Goal: Transaction & Acquisition: Purchase product/service

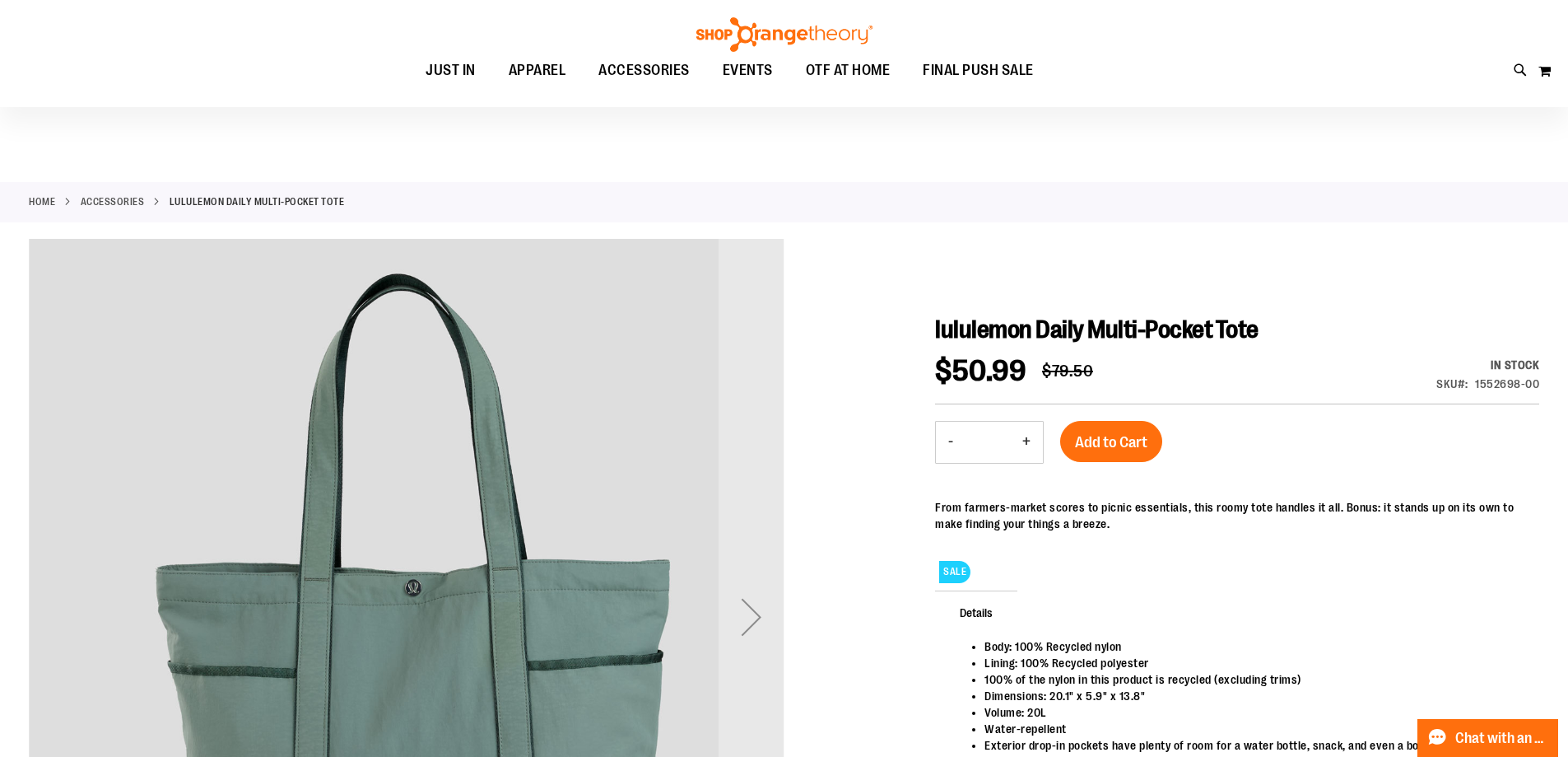
scroll to position [184, 0]
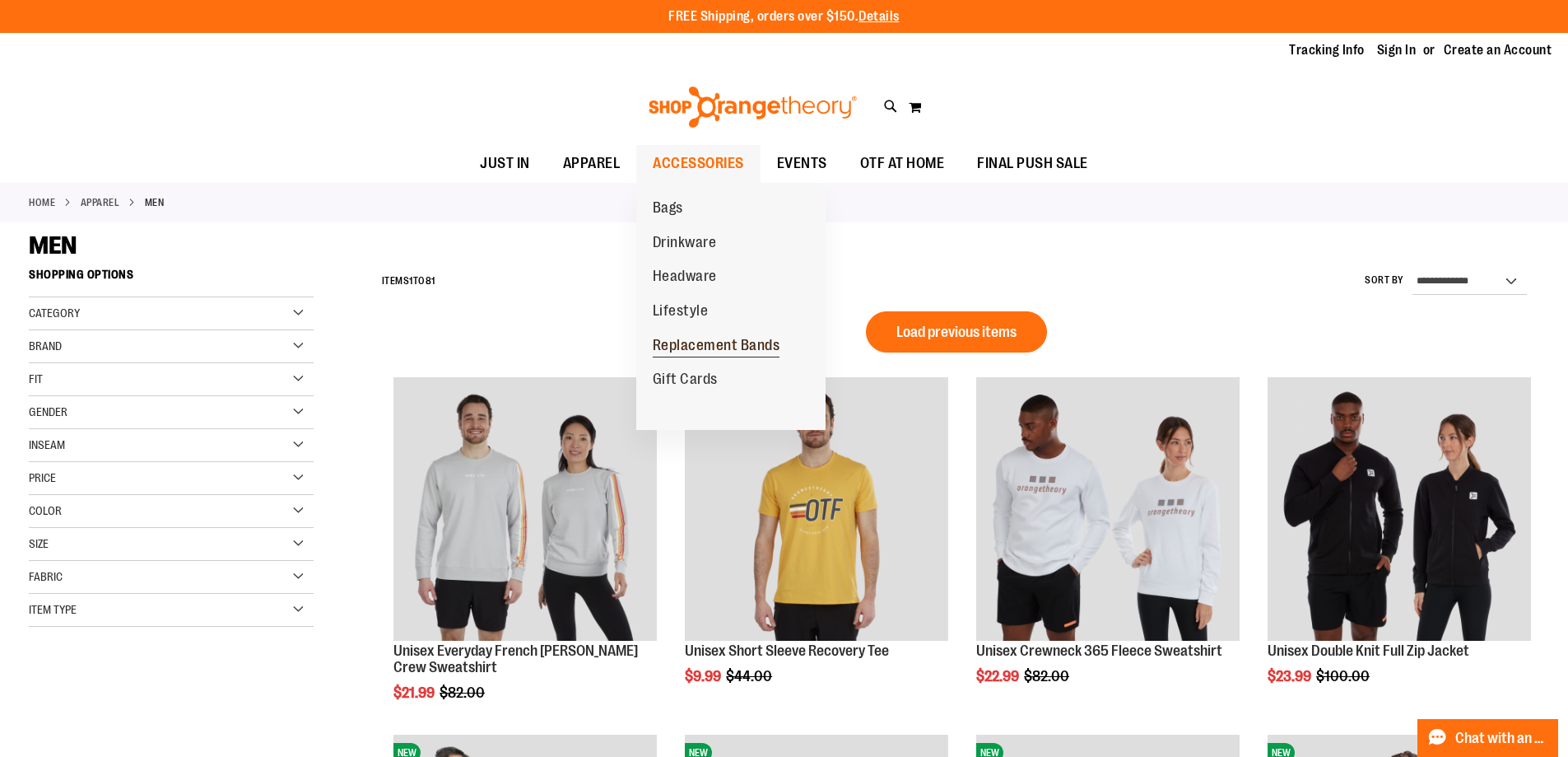
click at [667, 349] on span "Replacement Bands" at bounding box center [716, 347] width 128 height 21
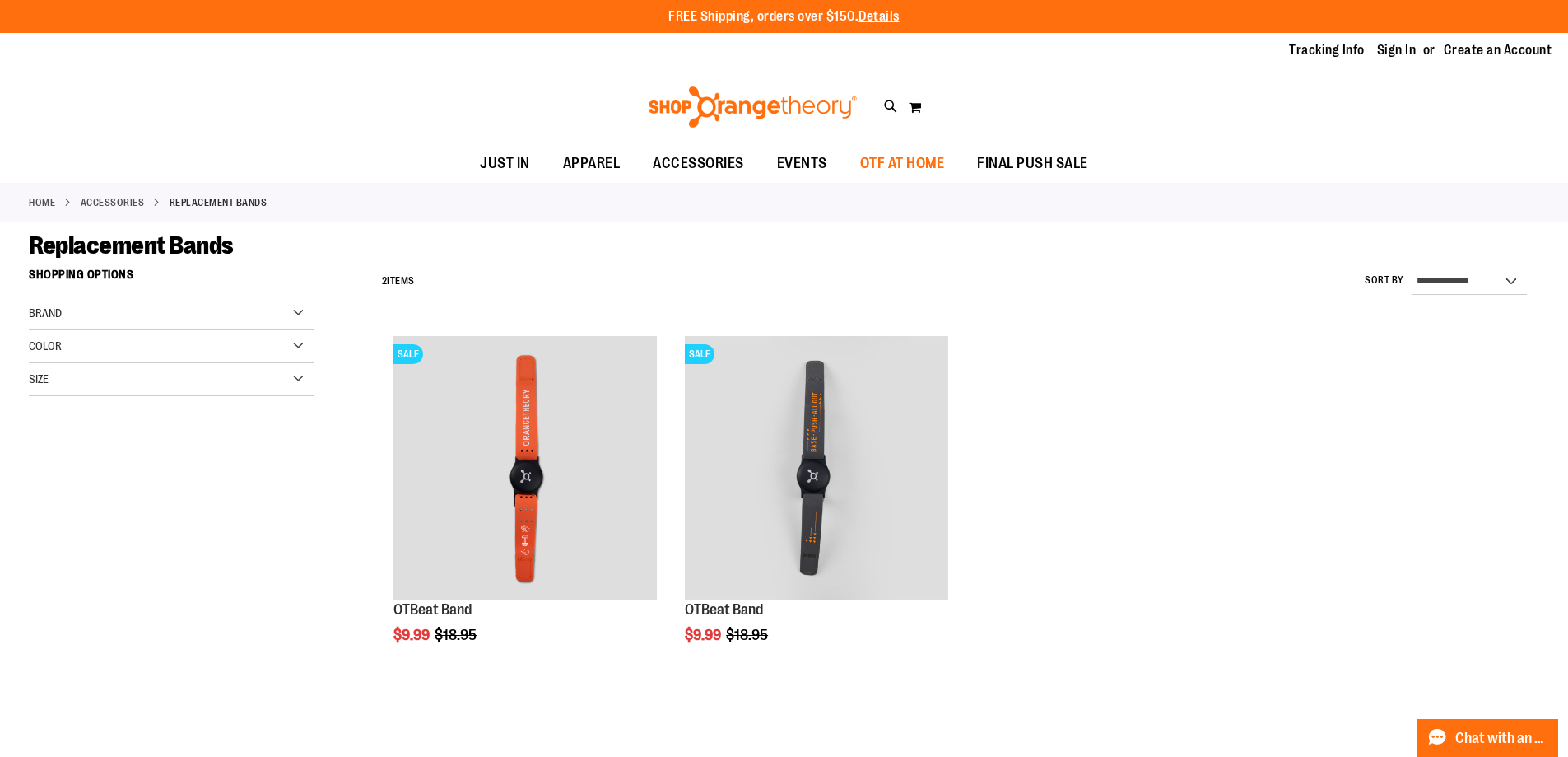
click at [910, 160] on span "OTF AT HOME" at bounding box center [902, 163] width 84 height 37
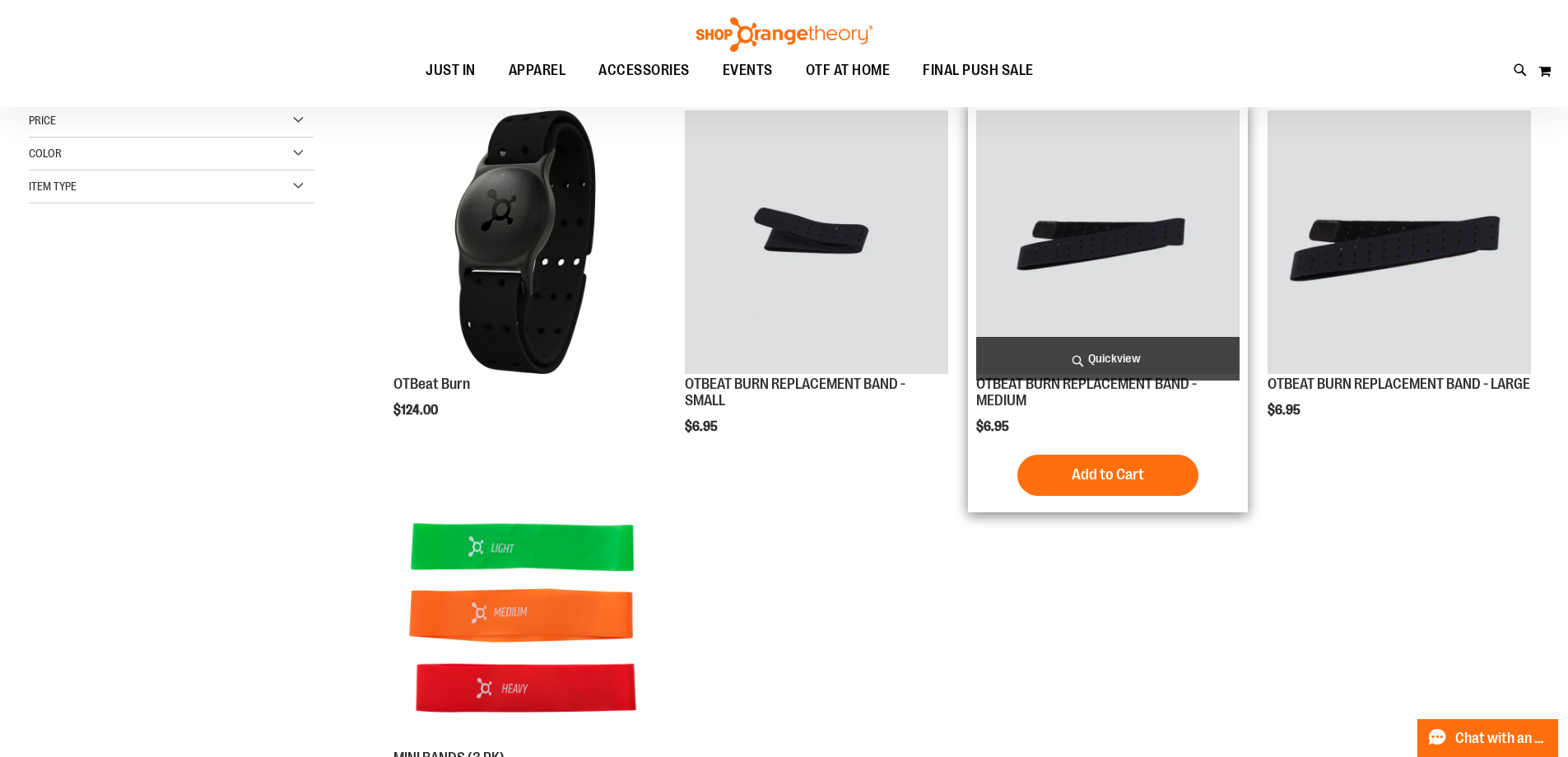
scroll to position [246, 0]
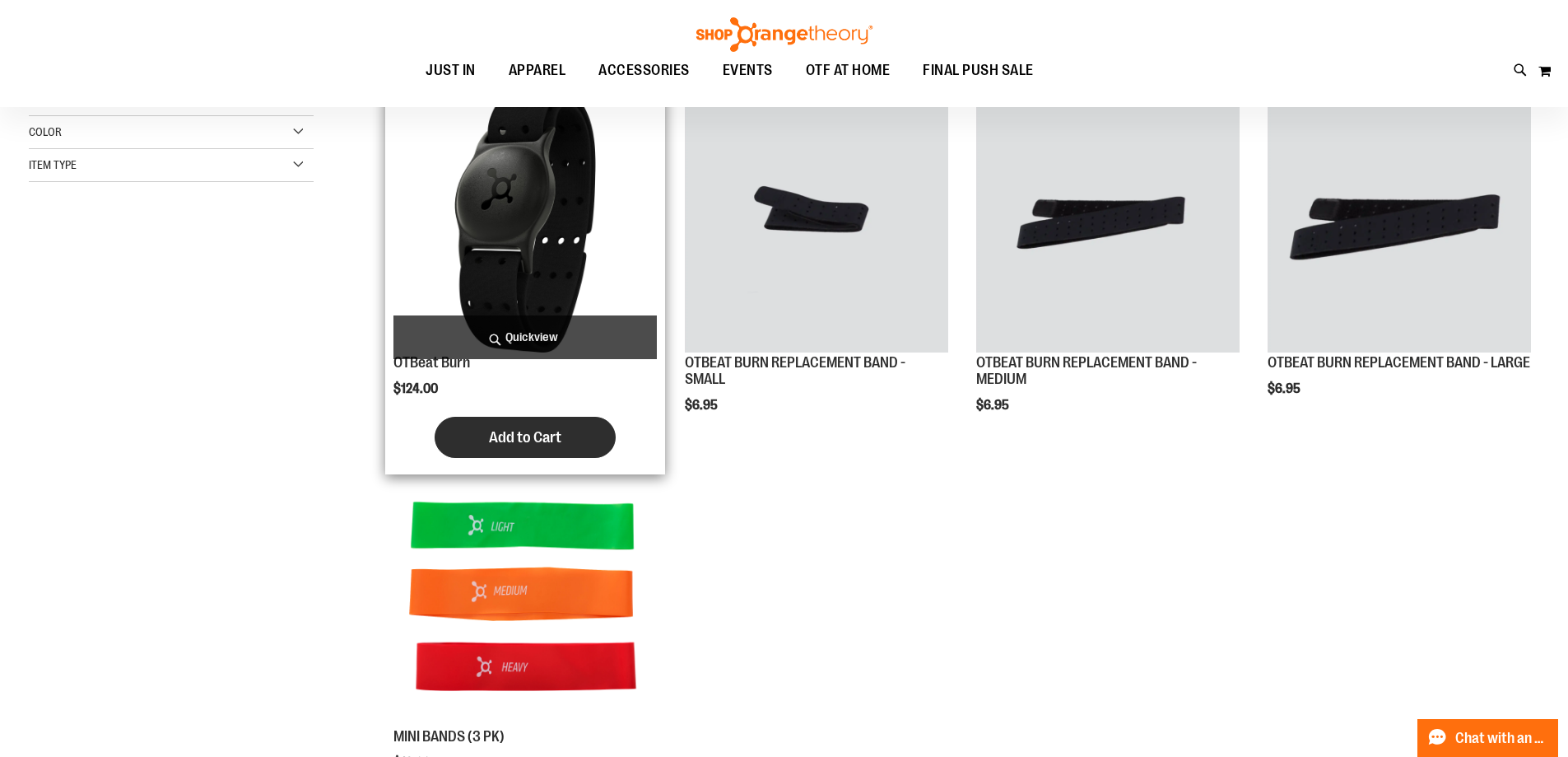
click at [506, 428] on span "Add to Cart" at bounding box center [525, 437] width 72 height 18
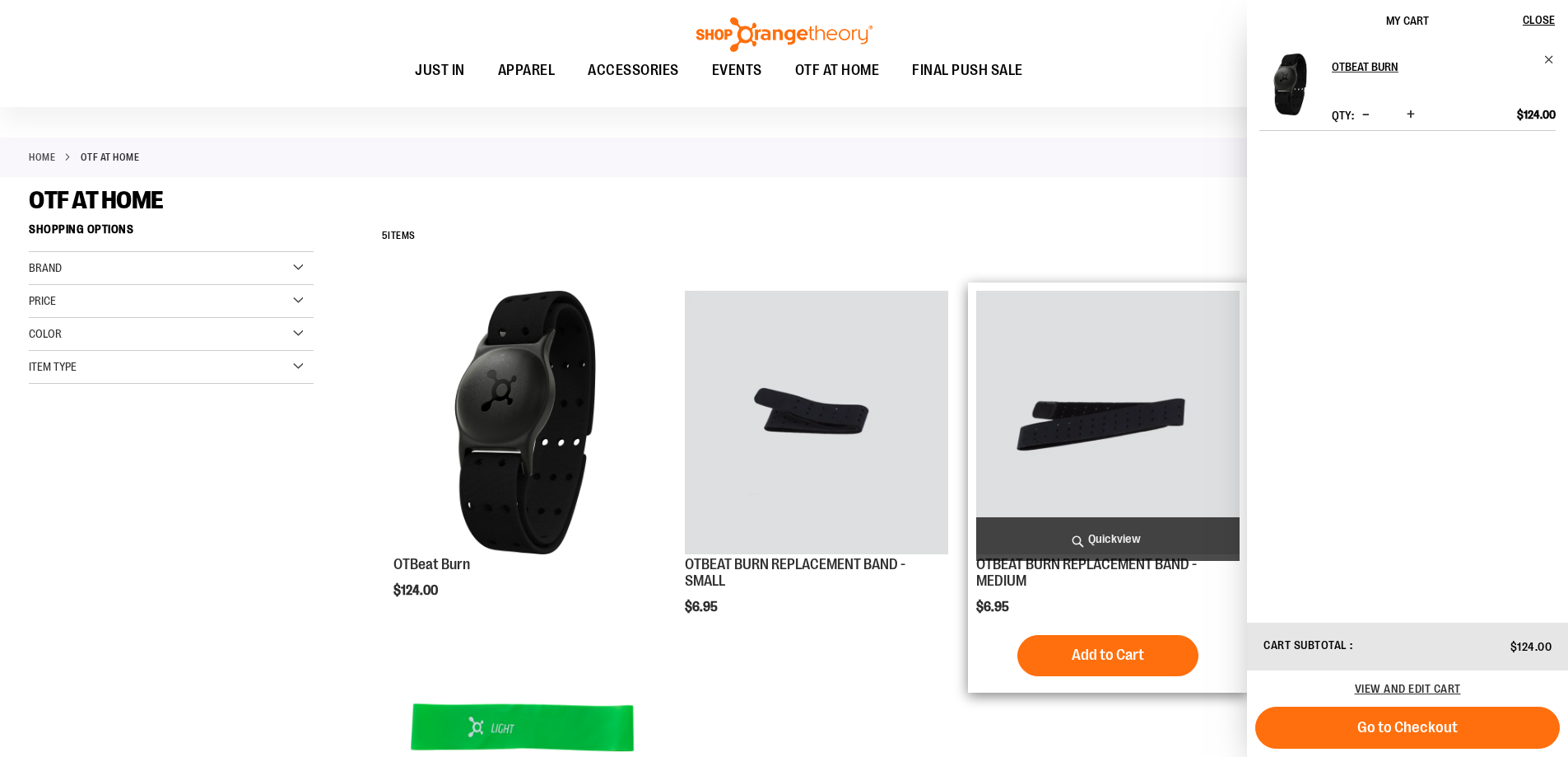
scroll to position [0, 0]
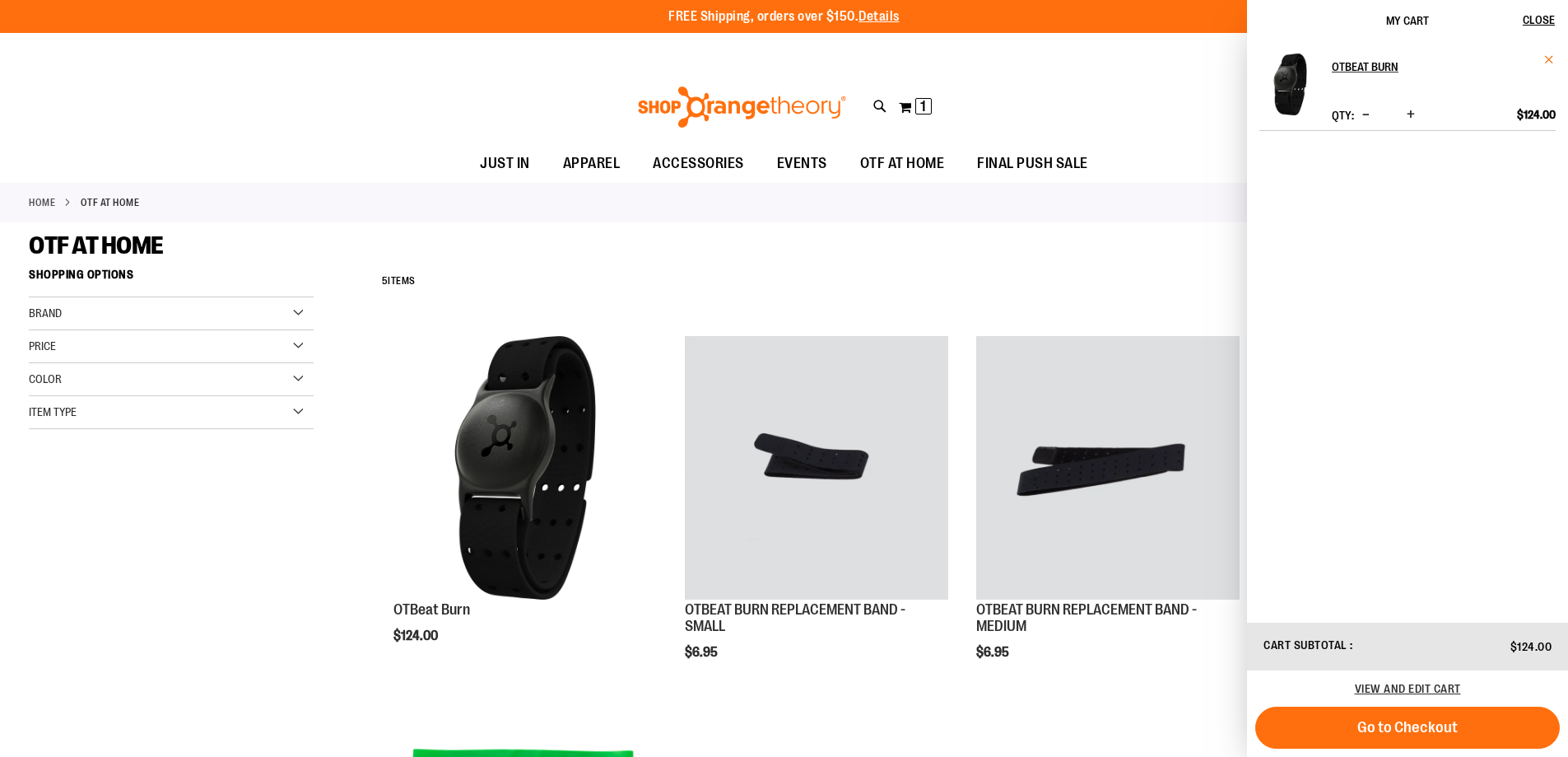
click at [1547, 60] on span "Remove item" at bounding box center [1549, 59] width 12 height 12
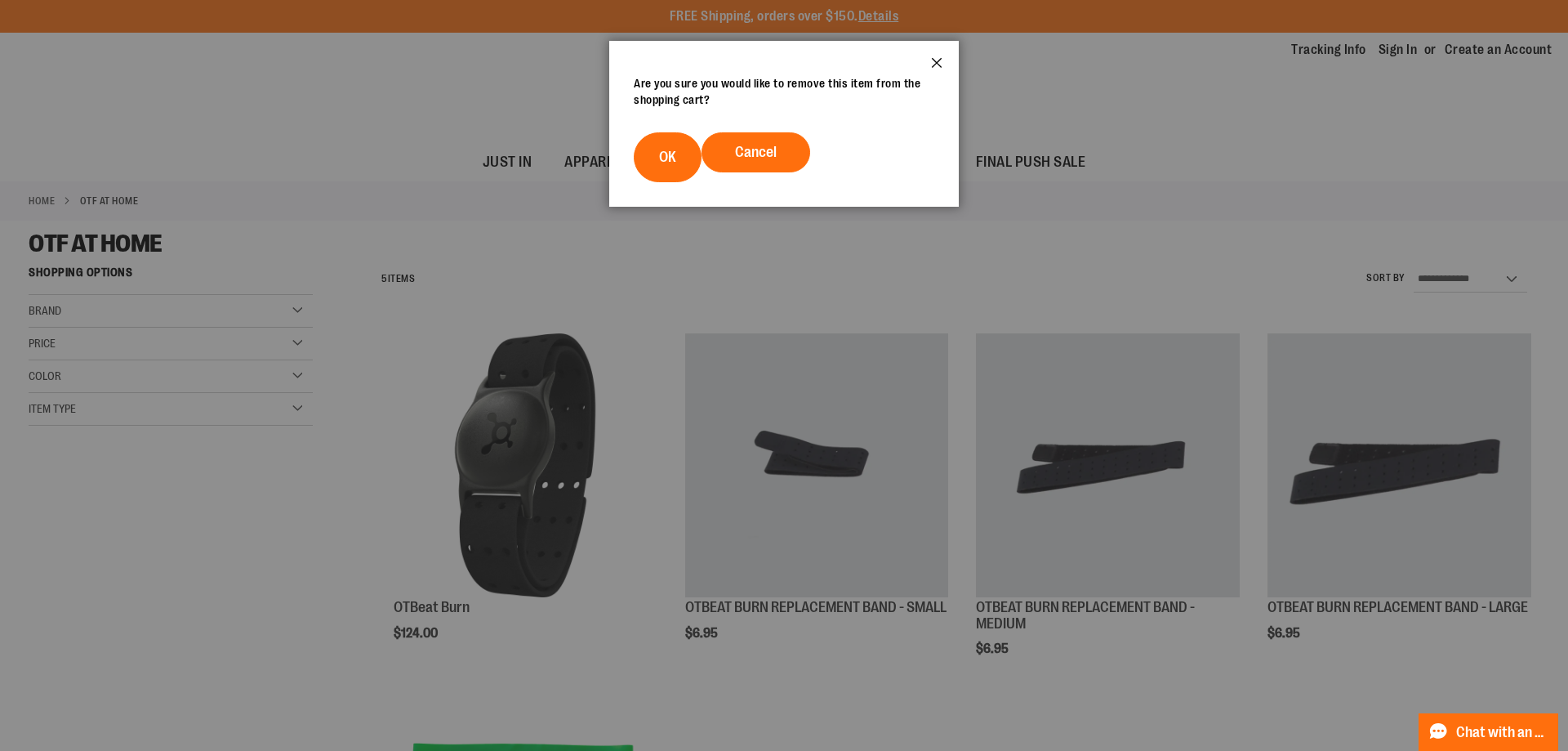
click at [941, 62] on button "Close" at bounding box center [936, 67] width 44 height 54
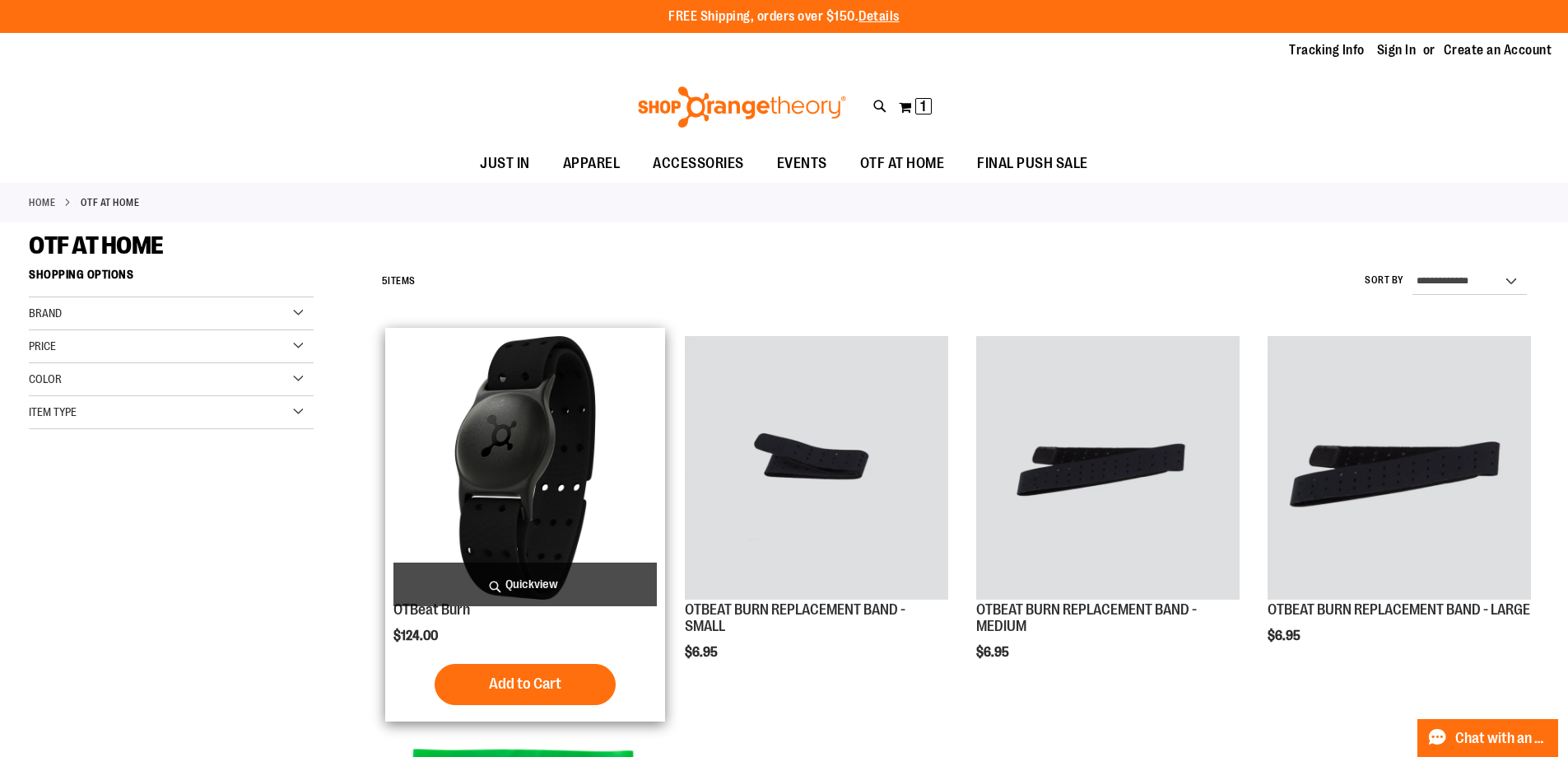
click at [512, 467] on img "product" at bounding box center [525, 468] width 263 height 263
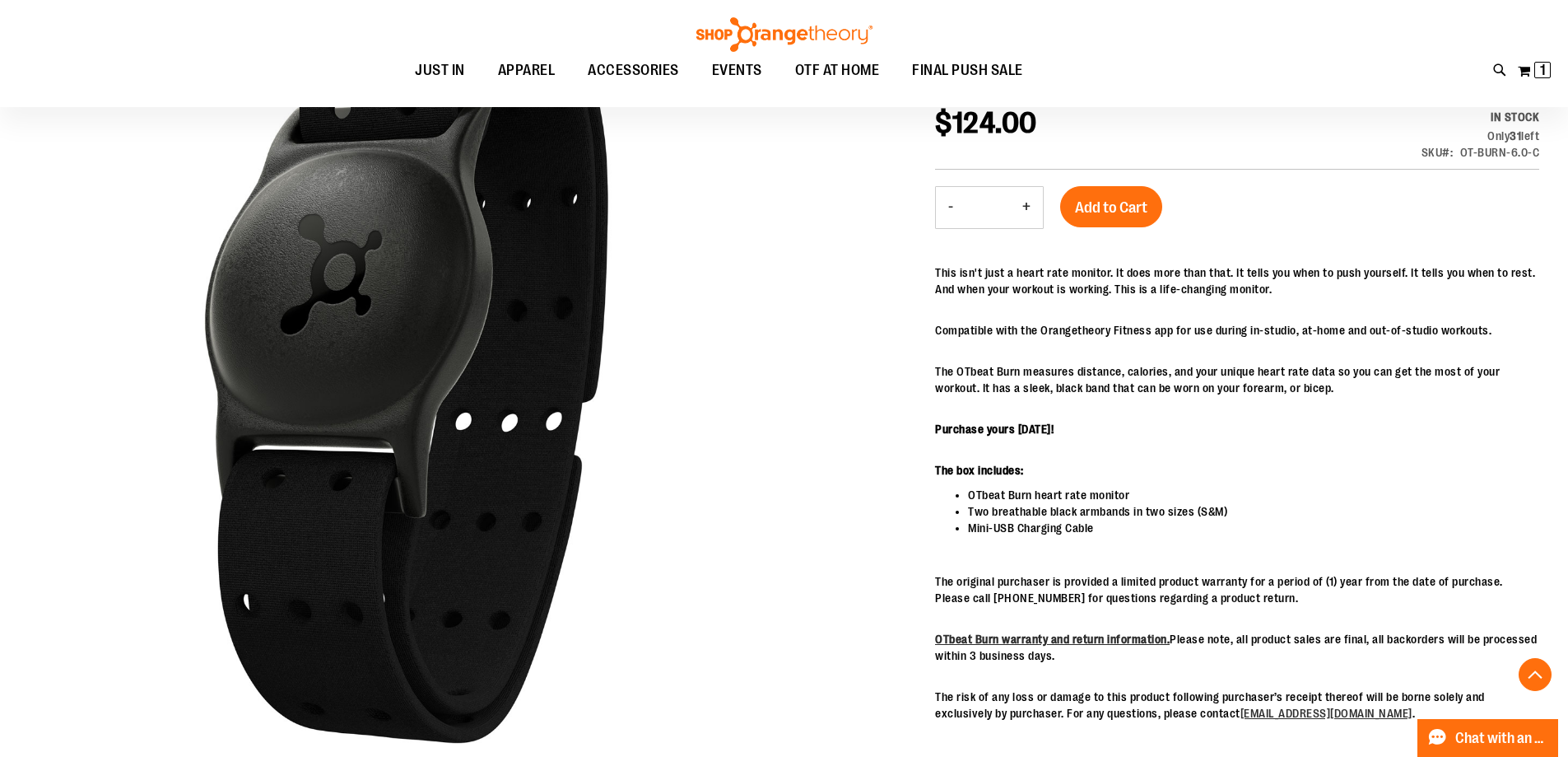
scroll to position [246, 0]
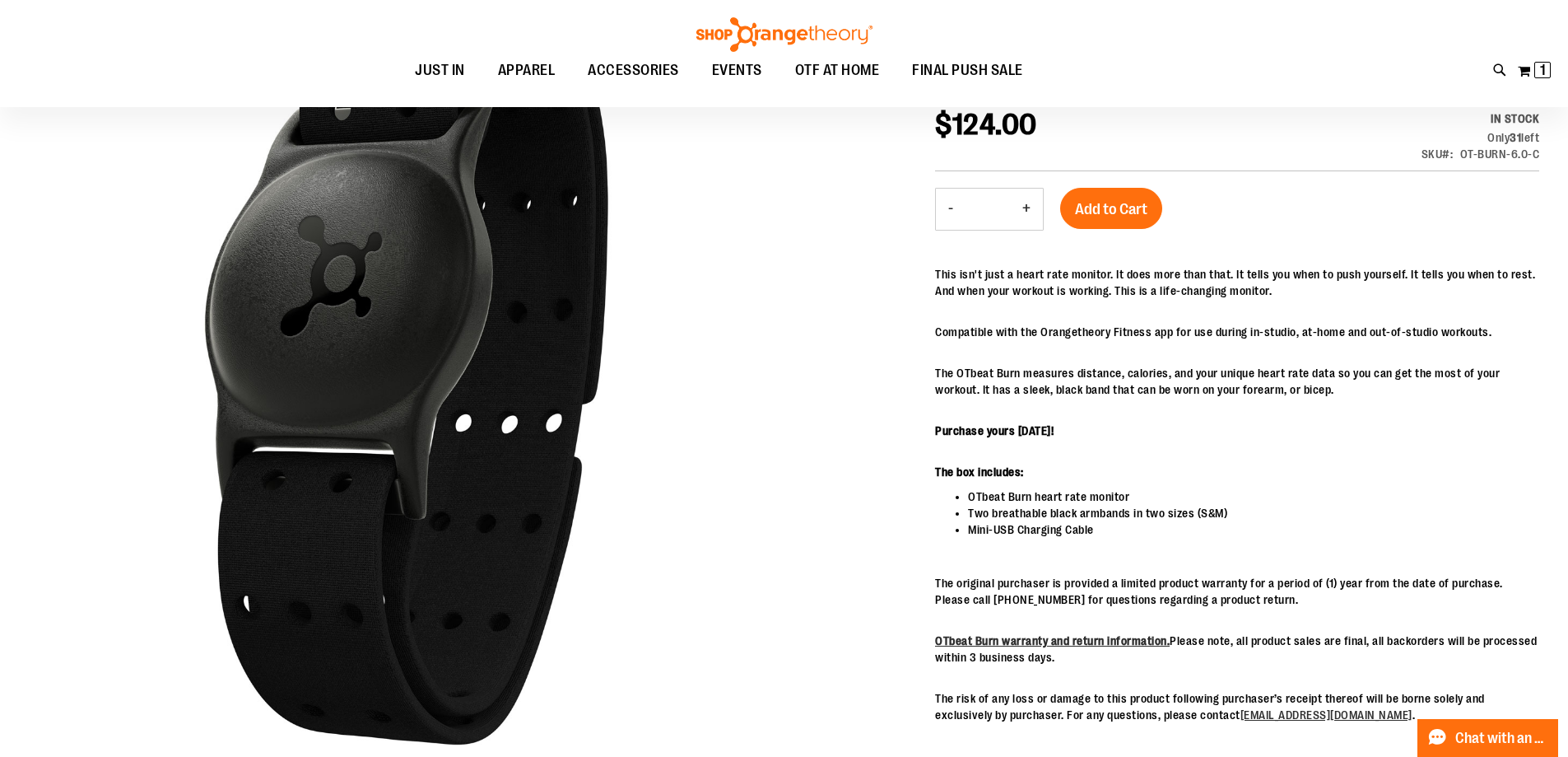
drag, startPoint x: 1487, startPoint y: 136, endPoint x: 1523, endPoint y: 117, distance: 40.7
click at [1523, 117] on div "In stock Only 31 left SKU OT-BURN-6.0-C" at bounding box center [1450, 139] width 179 height 60
click at [1448, 279] on p "This isn't just a heart rate monitor. It does more than that. It tells you when…" at bounding box center [1237, 282] width 604 height 33
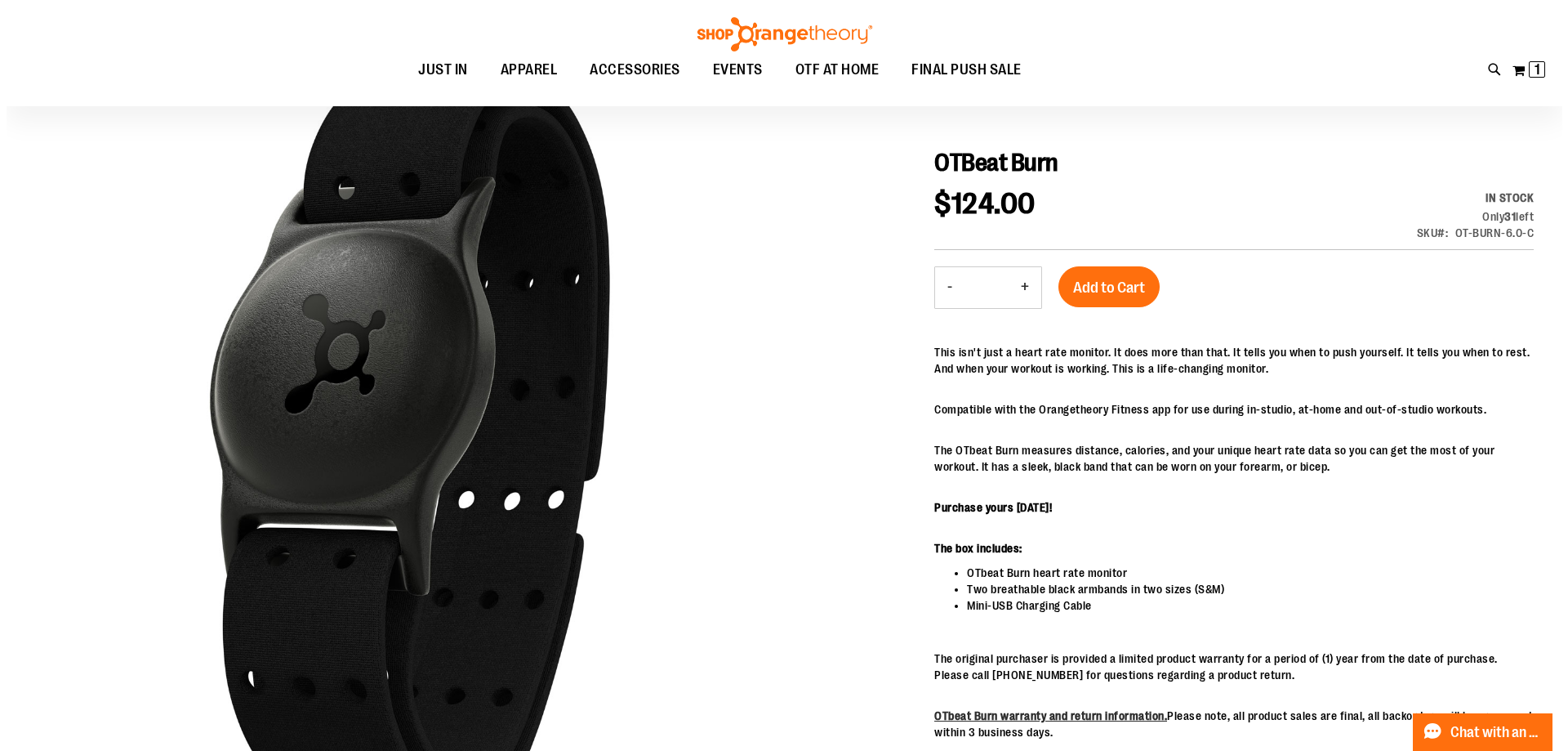
scroll to position [0, 0]
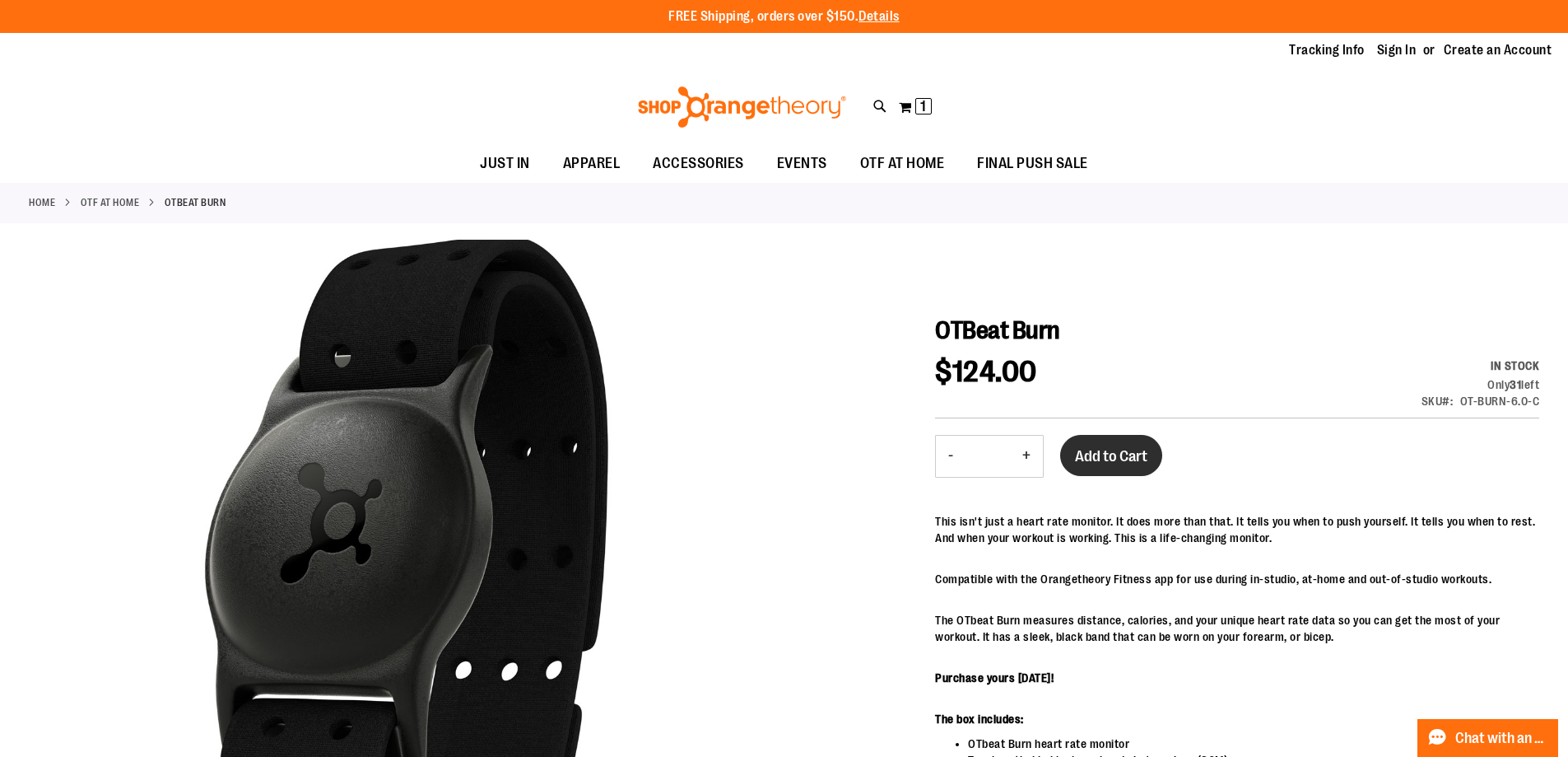
click at [1107, 453] on span "Add to Cart" at bounding box center [1111, 456] width 72 height 18
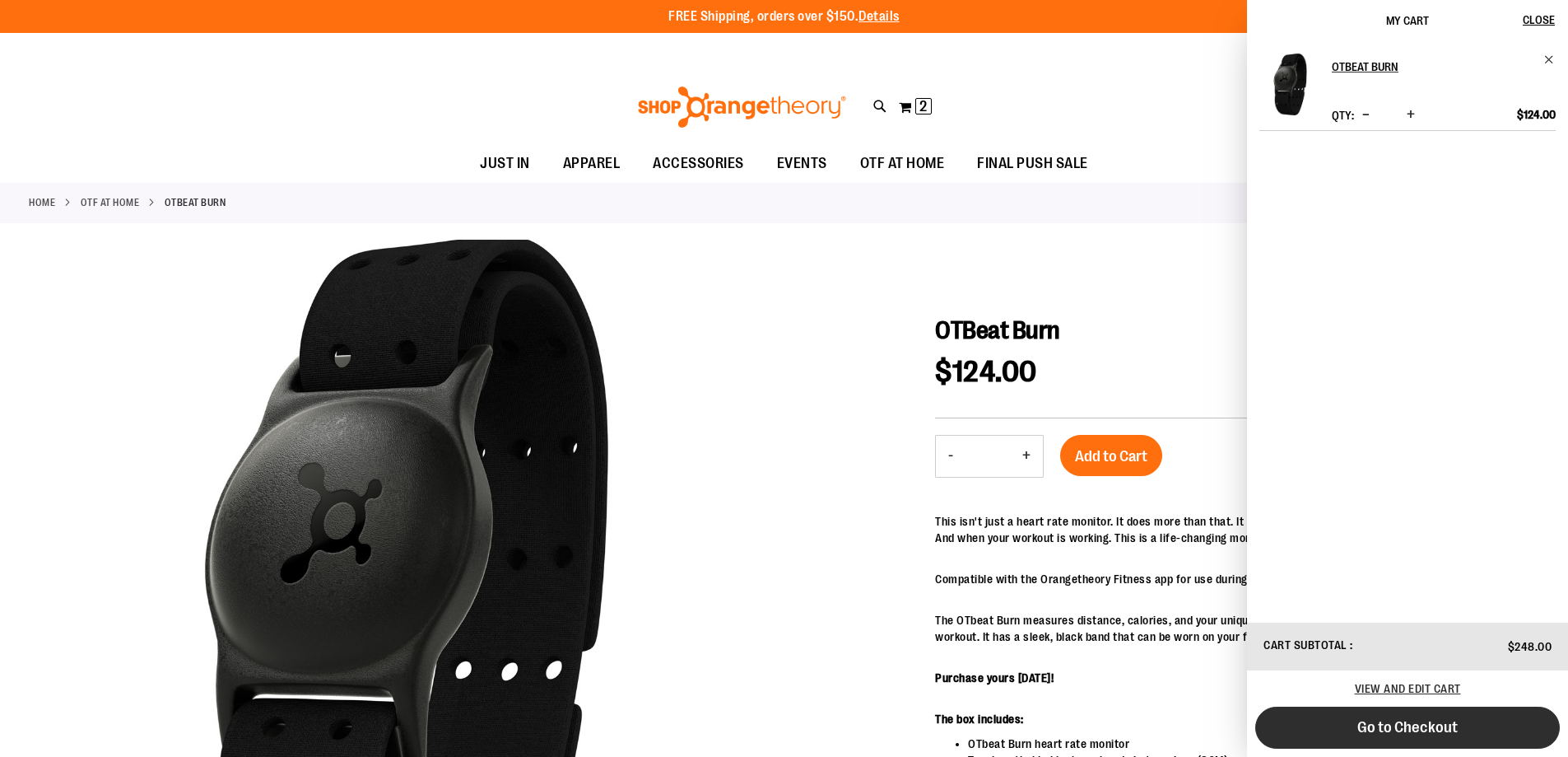
click at [1415, 725] on span "Go to Checkout" at bounding box center [1408, 727] width 100 height 18
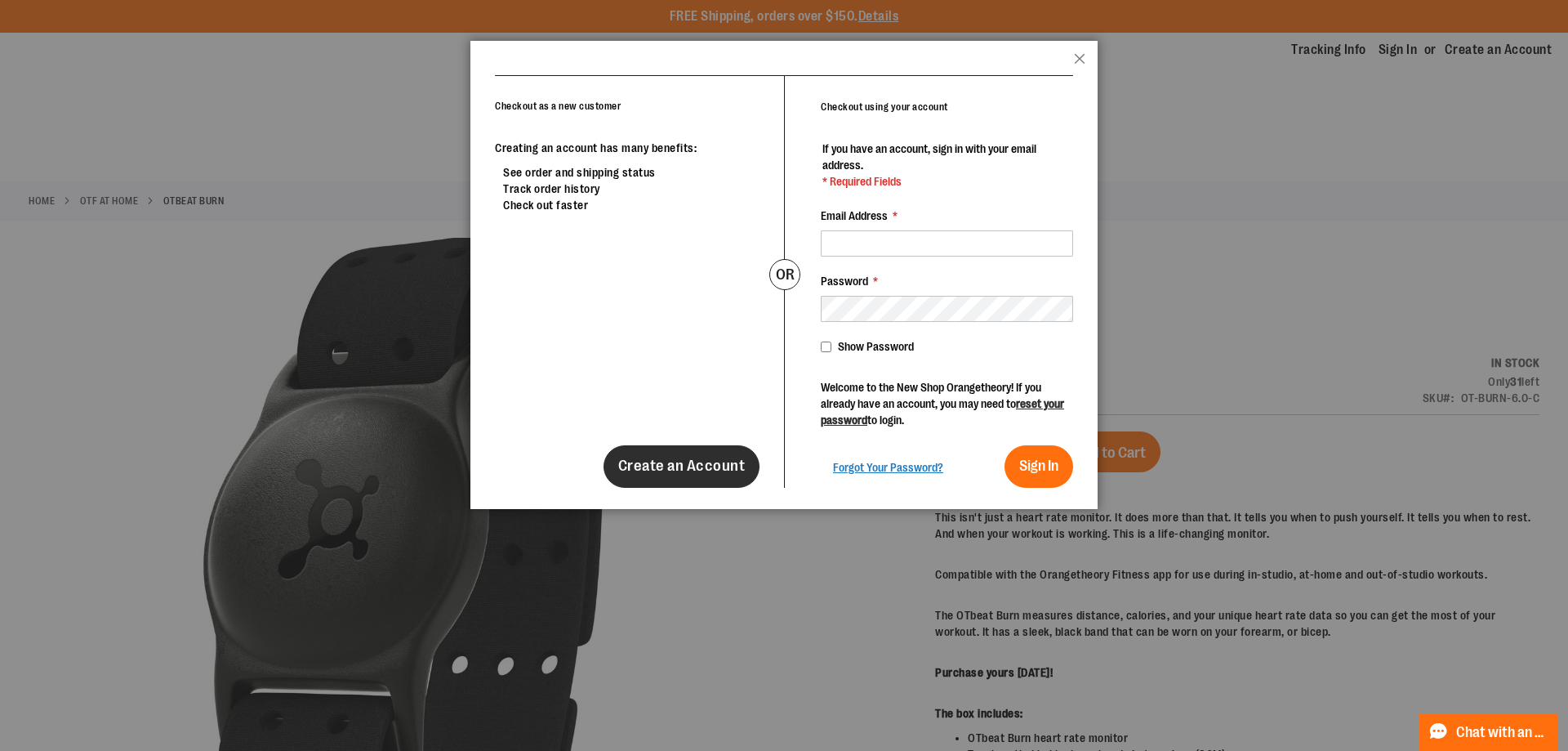
click at [661, 472] on span "Create an Account" at bounding box center [682, 465] width 128 height 18
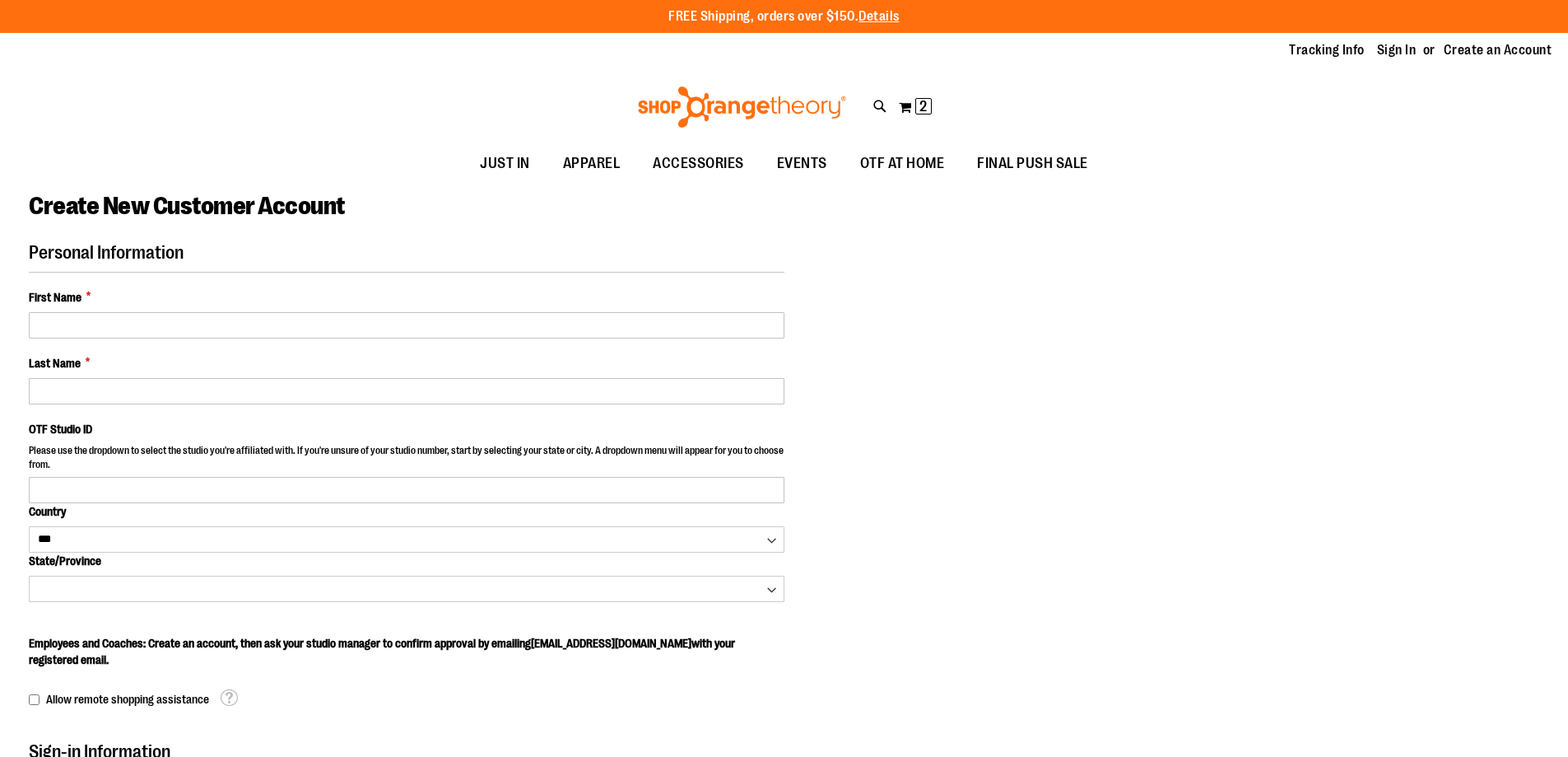
select select "***"
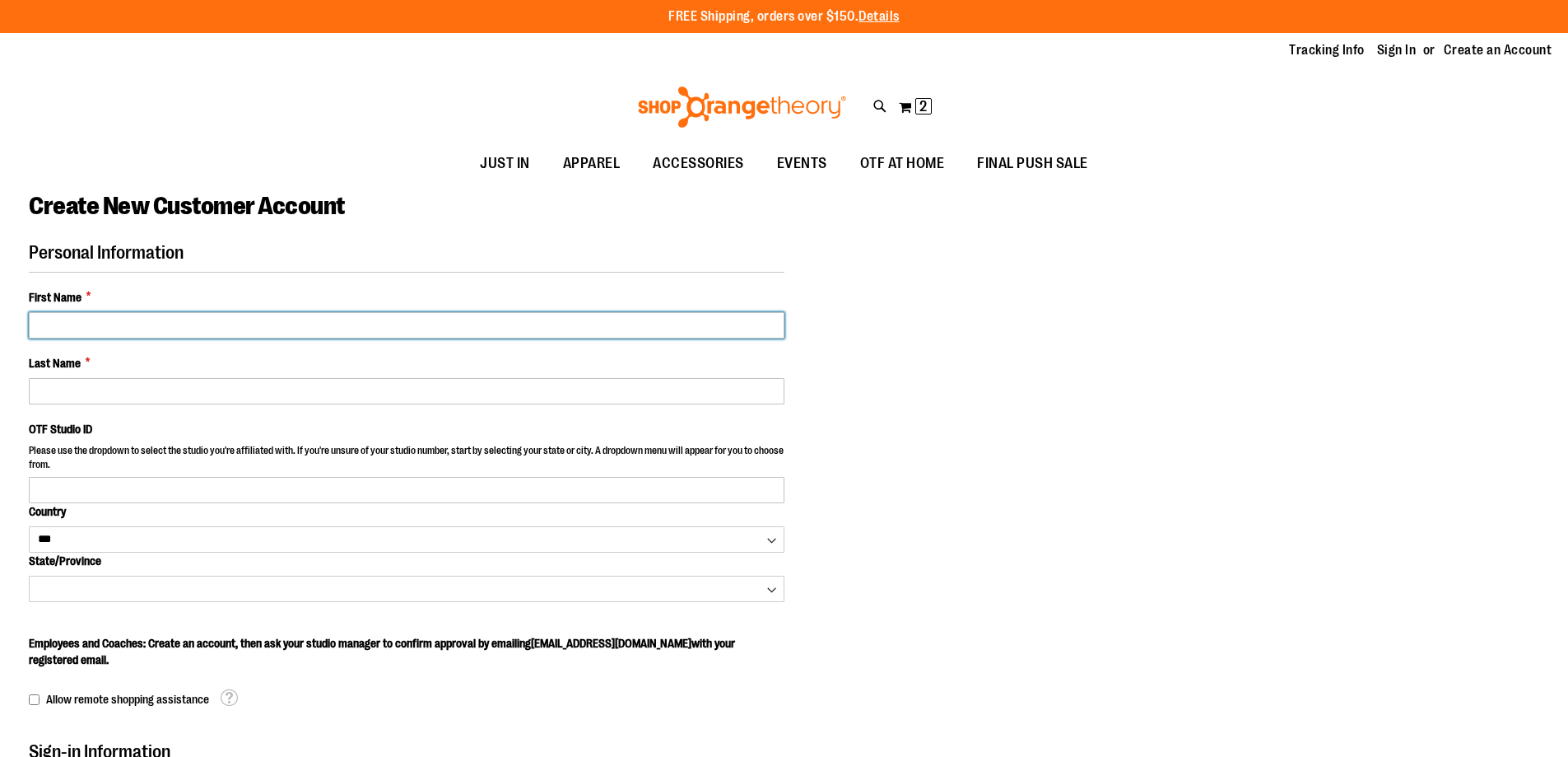
click at [206, 327] on input "First Name *" at bounding box center [406, 325] width 756 height 27
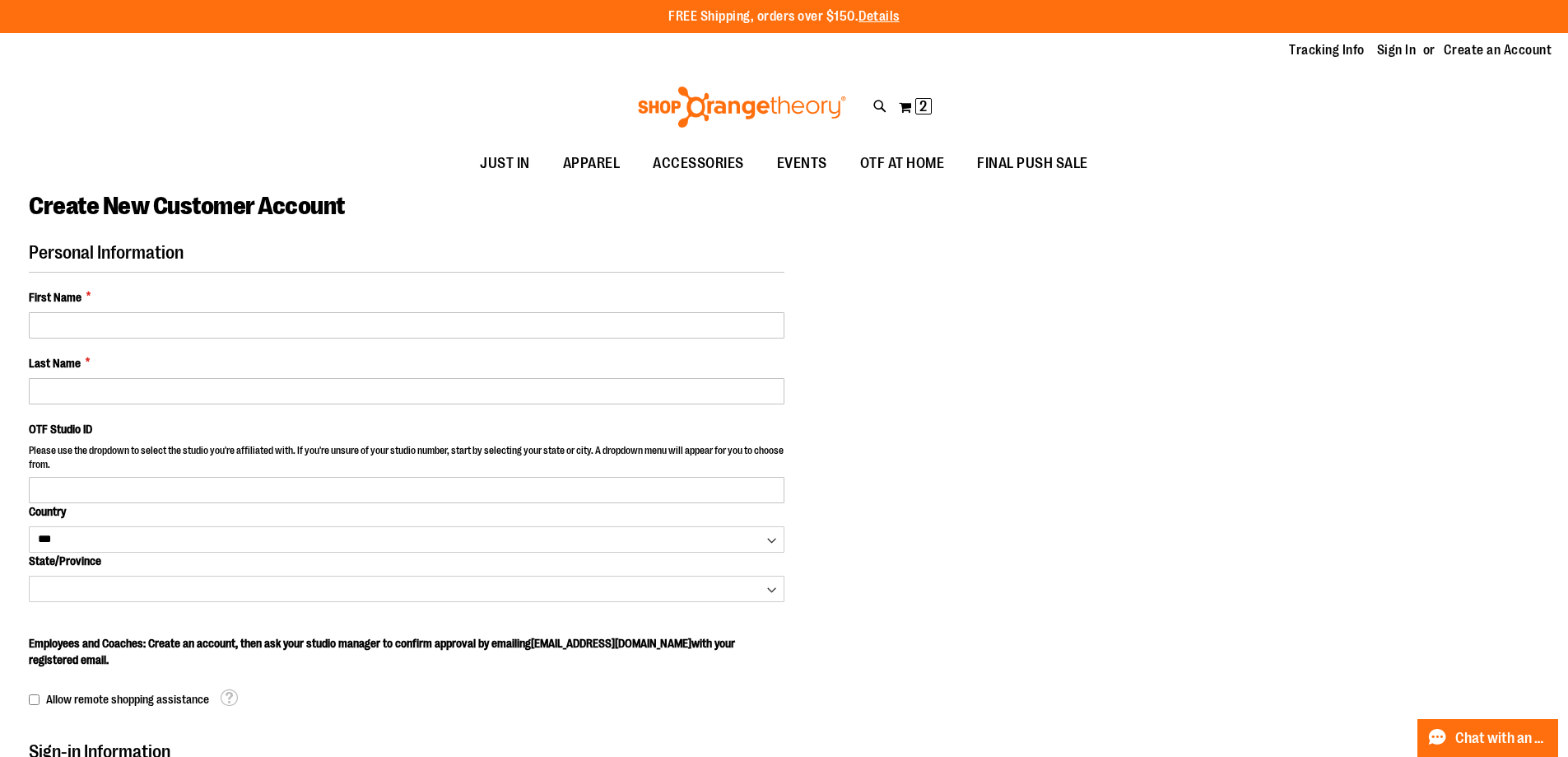
click at [1151, 398] on div "Personal Information First Name * Last Name * OTF Studio ID Please use the drop…" at bounding box center [784, 725] width 1510 height 967
click at [1395, 51] on link "Sign In" at bounding box center [1397, 49] width 40 height 18
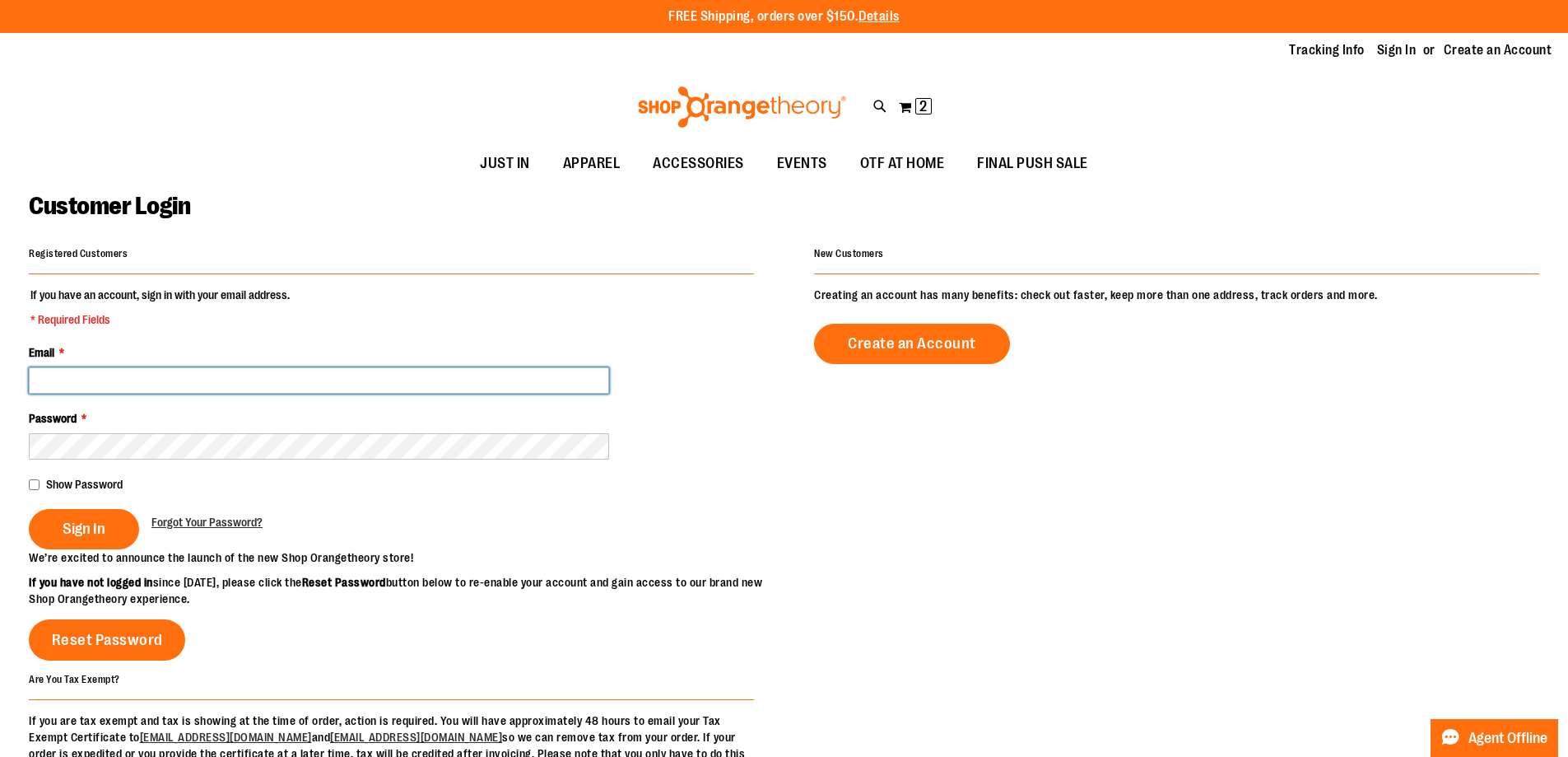
click at [204, 381] on input "Email *" at bounding box center [318, 381] width 581 height 27
